Goal: Navigation & Orientation: Find specific page/section

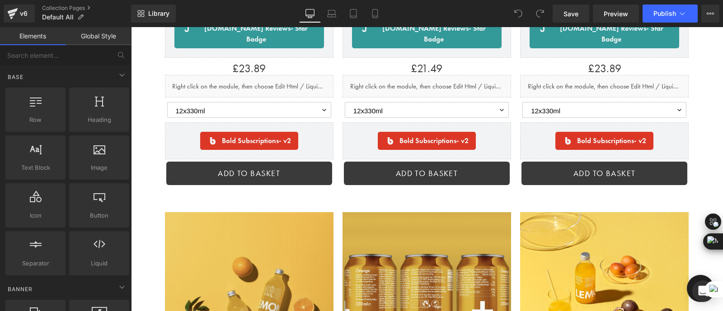
scroll to position [1821, 0]
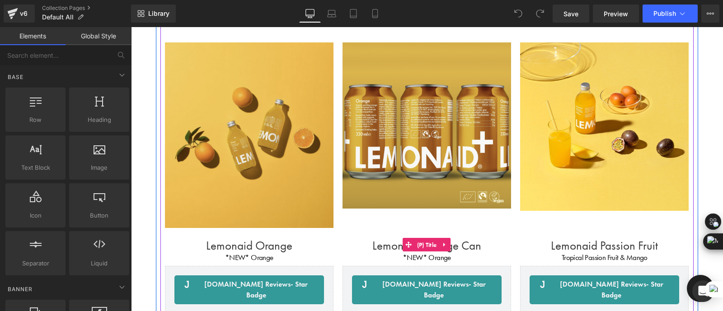
drag, startPoint x: 344, startPoint y: 197, endPoint x: 141, endPoint y: 186, distance: 203.5
click at [344, 233] on h1 "Lemonaid Orange Can" at bounding box center [426, 245] width 169 height 24
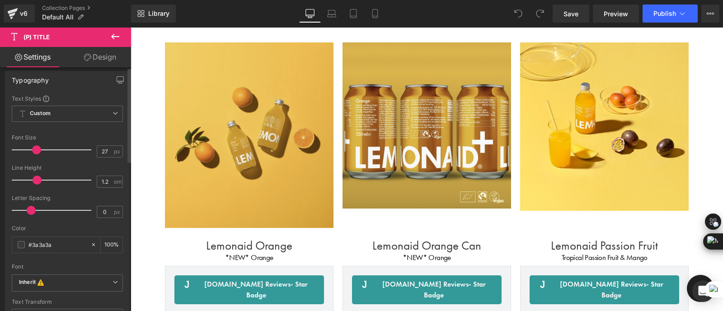
scroll to position [0, 0]
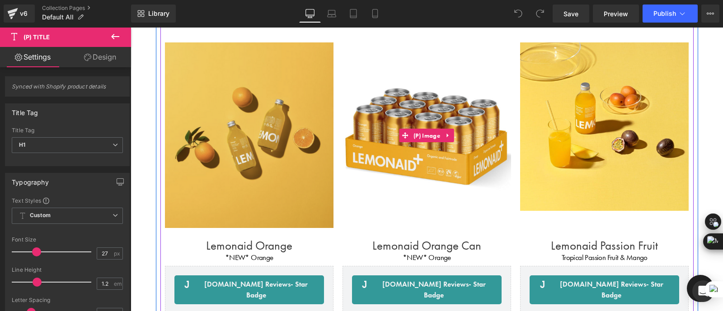
click at [385, 172] on img at bounding box center [426, 135] width 169 height 186
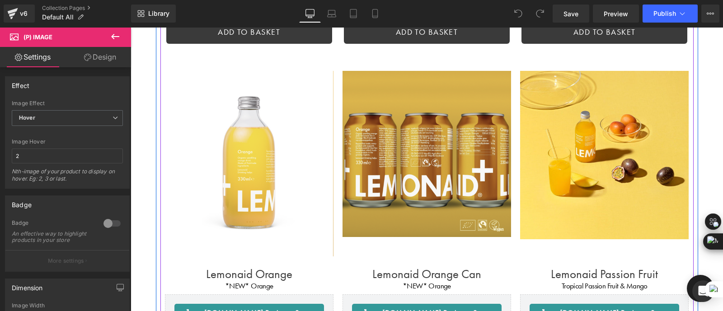
scroll to position [1811, 0]
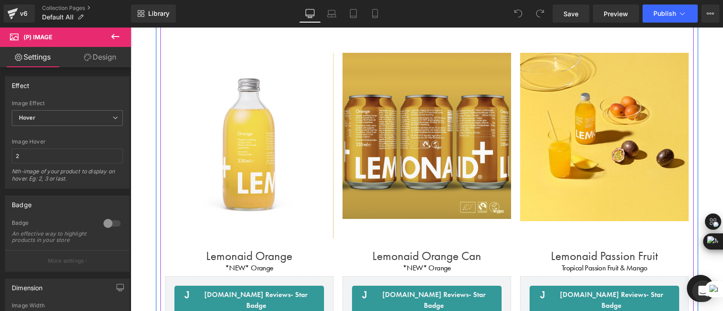
click at [248, 147] on img at bounding box center [248, 146] width 169 height 186
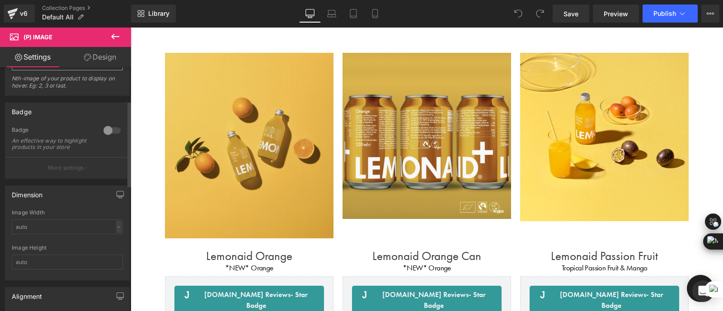
scroll to position [92, 0]
click at [109, 128] on div at bounding box center [112, 131] width 22 height 14
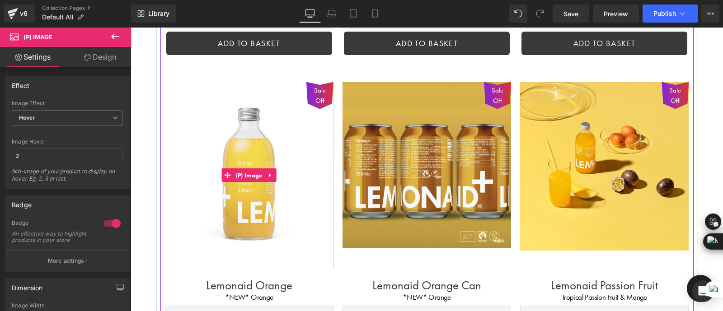
scroll to position [1725, 0]
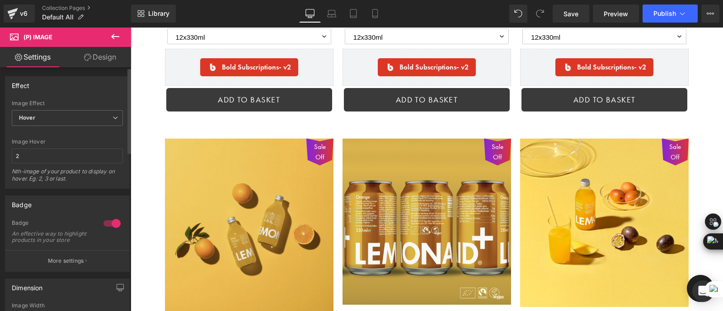
click at [108, 225] on div at bounding box center [112, 223] width 22 height 14
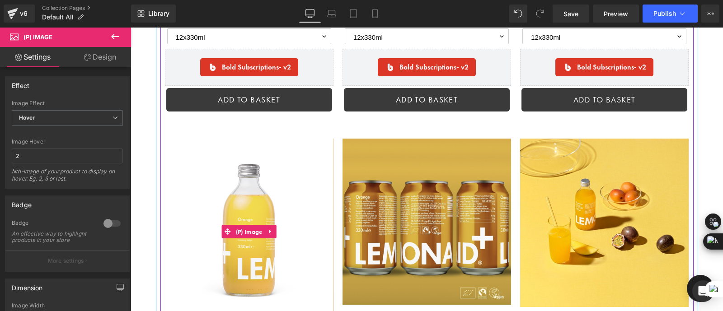
drag, startPoint x: 238, startPoint y: 251, endPoint x: 285, endPoint y: 154, distance: 108.3
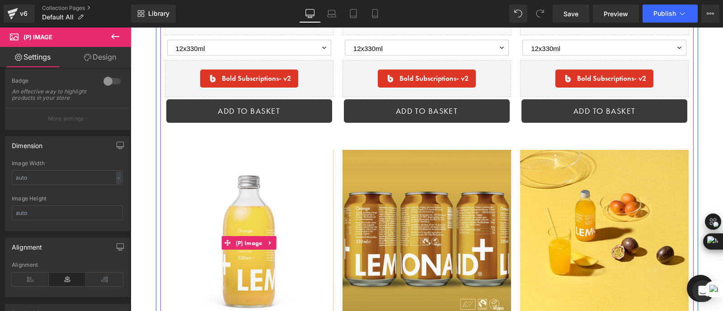
scroll to position [1710, 0]
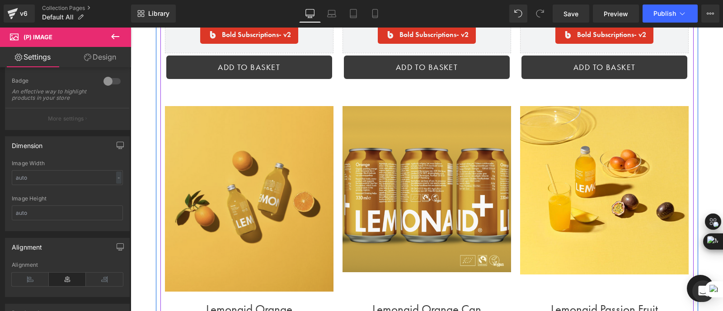
scroll to position [1759, 0]
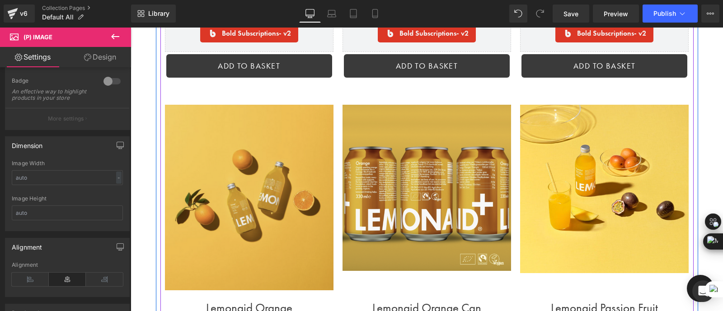
click at [356, 245] on div "Sale Off (P) Image Lemonaid Orange Can (P) Title *NEW* Orange (P) Vendor [DOMAI…" at bounding box center [426, 313] width 169 height 417
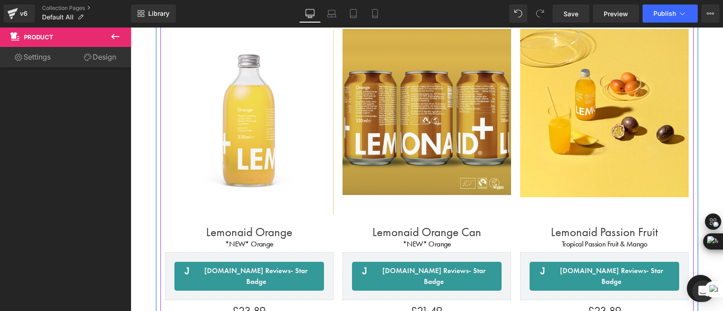
scroll to position [1836, 0]
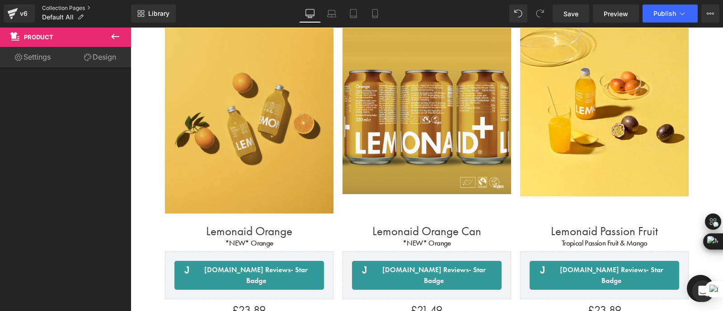
click at [70, 5] on link "Collection Pages" at bounding box center [86, 8] width 89 height 7
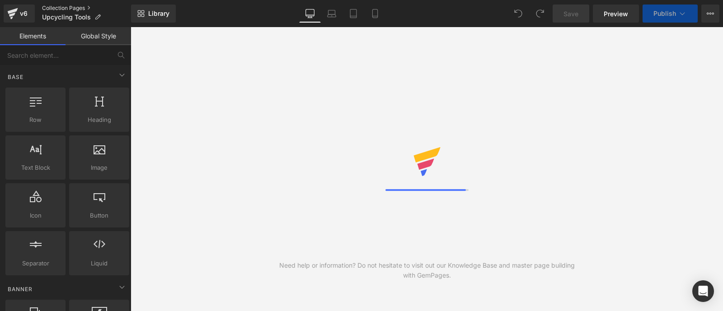
click at [64, 6] on link "Collection Pages" at bounding box center [86, 8] width 89 height 7
